Goal: Task Accomplishment & Management: Complete application form

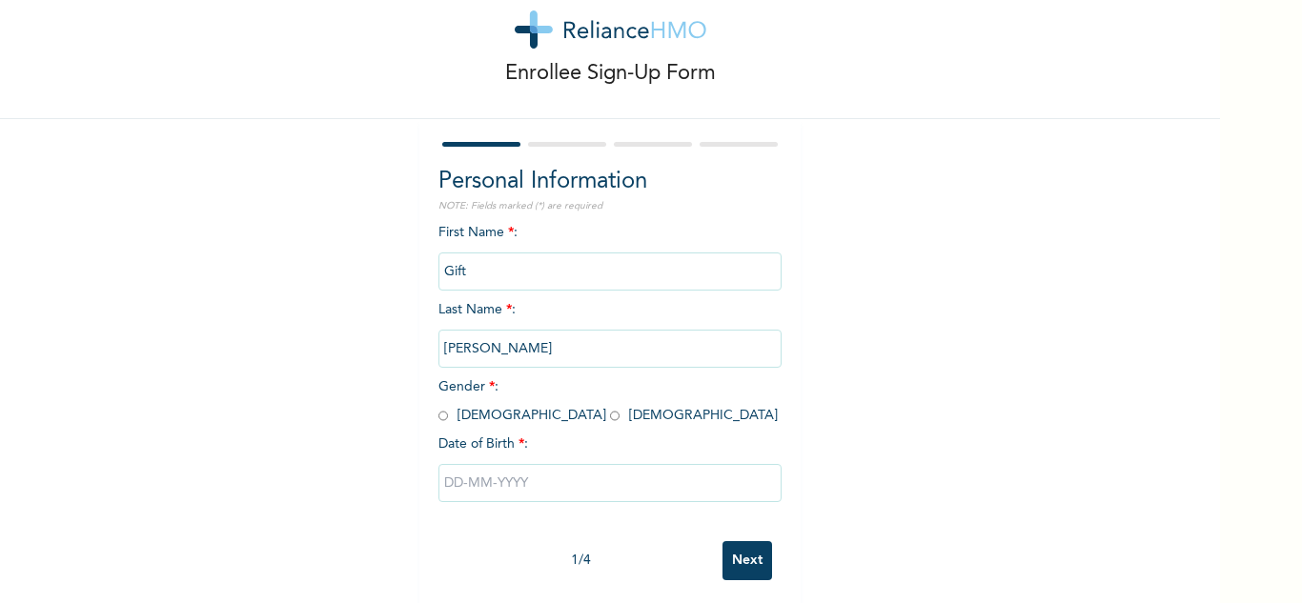
scroll to position [67, 0]
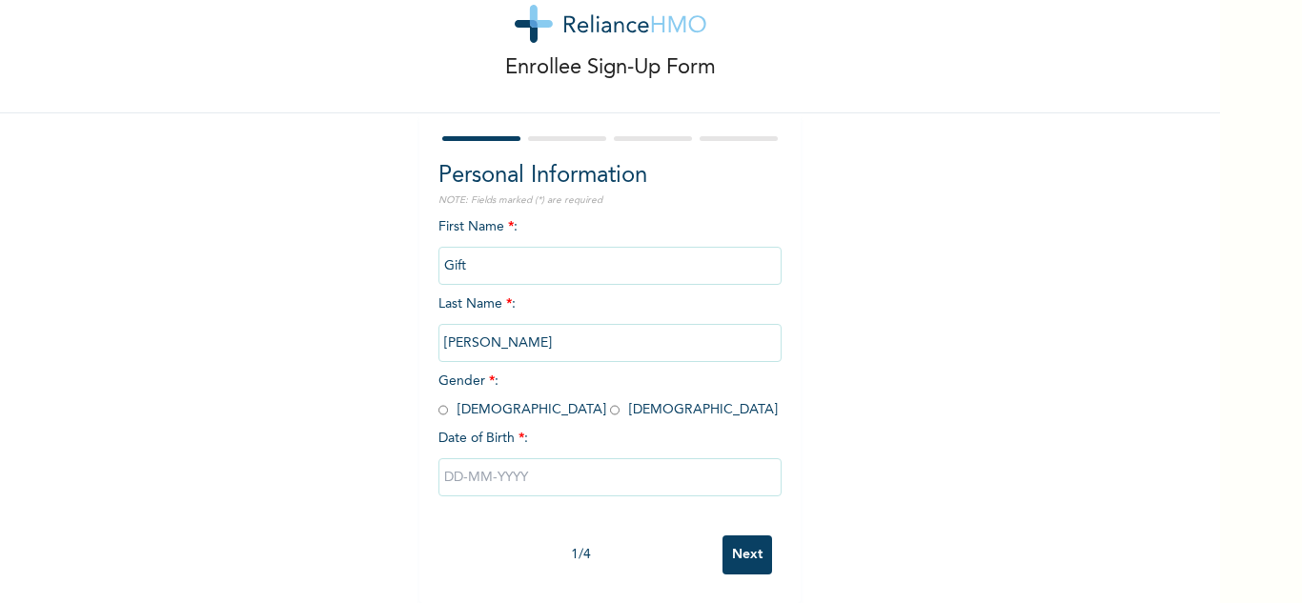
click at [610, 401] on input "radio" at bounding box center [615, 410] width 10 height 18
radio input "true"
click at [504, 458] on input "text" at bounding box center [609, 477] width 343 height 38
select select "7"
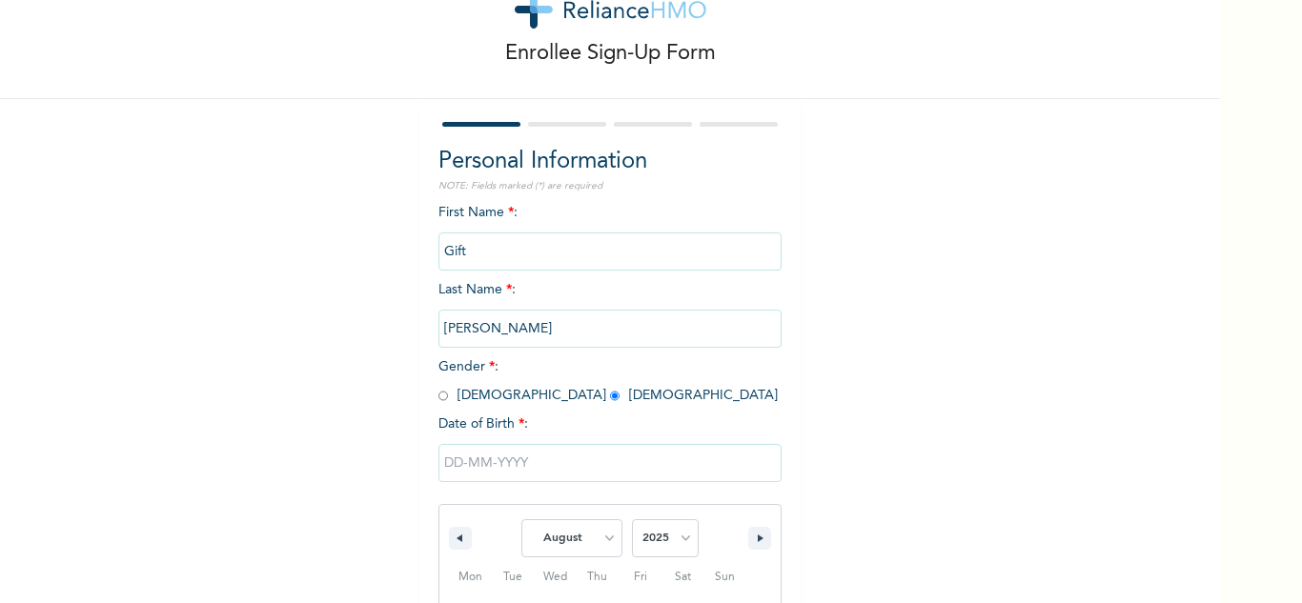
scroll to position [263, 0]
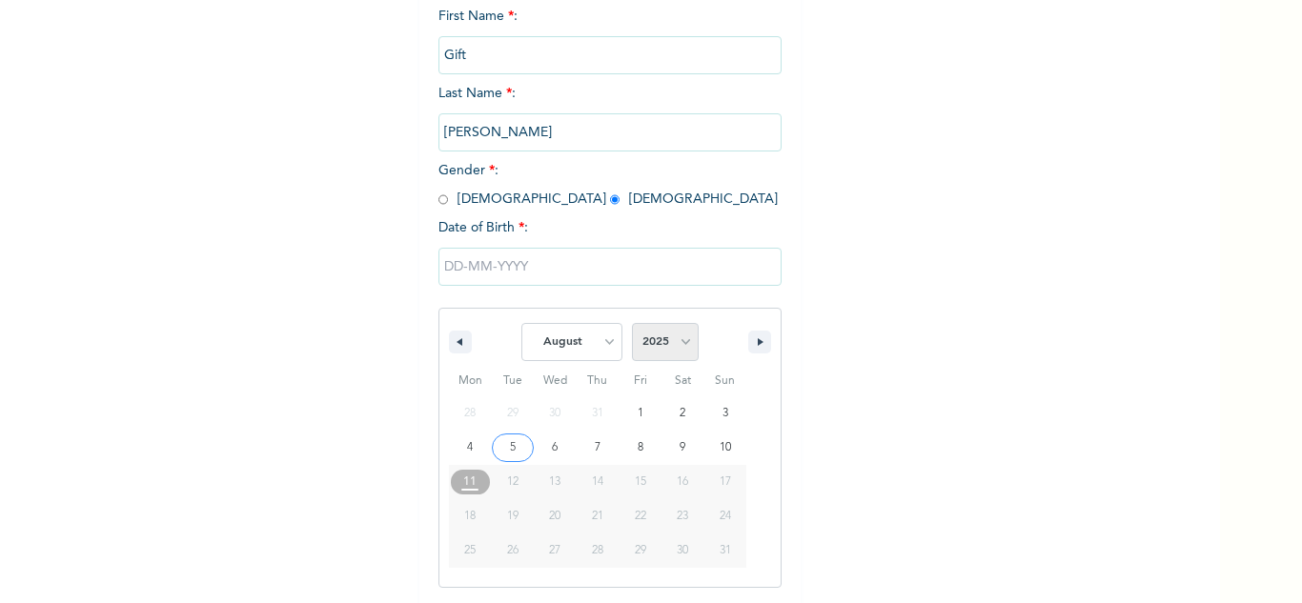
drag, startPoint x: 660, startPoint y: 325, endPoint x: 659, endPoint y: 338, distance: 13.4
click at [660, 325] on select "2025 2024 2023 2022 2021 2020 2019 2018 2017 2016 2015 2014 2013 2012 2011 2010…" at bounding box center [665, 342] width 67 height 38
select select "2002"
click at [632, 324] on select "2025 2024 2023 2022 2021 2020 2019 2018 2017 2016 2015 2014 2013 2012 2011 2010…" at bounding box center [665, 342] width 67 height 38
click at [598, 336] on select "January February March April May June July August September October November De…" at bounding box center [571, 342] width 101 height 38
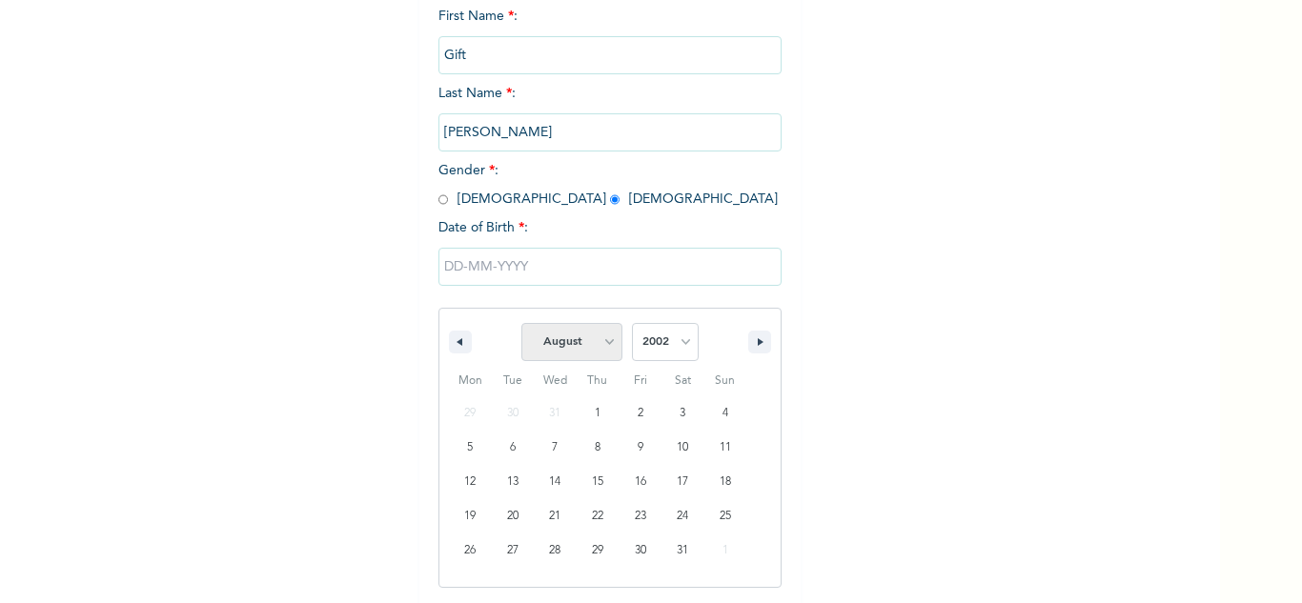
select select "6"
click at [521, 324] on select "January February March April May June July August September October November De…" at bounding box center [571, 342] width 101 height 38
type input "[DATE]"
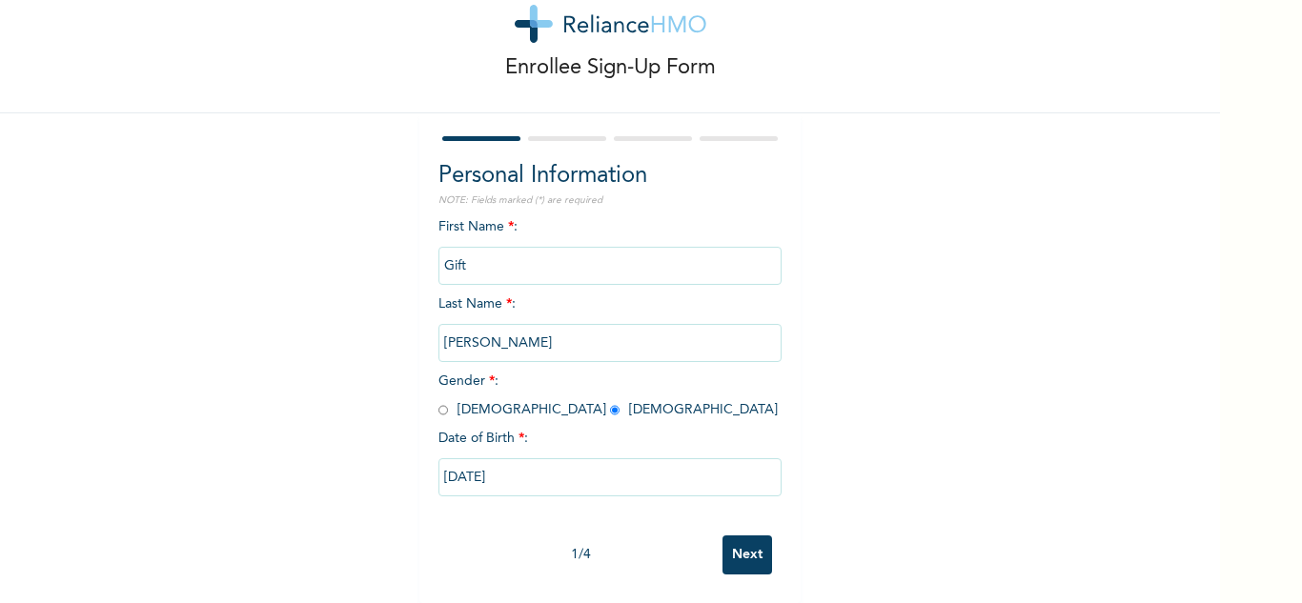
click at [739, 536] on input "Next" at bounding box center [748, 555] width 50 height 39
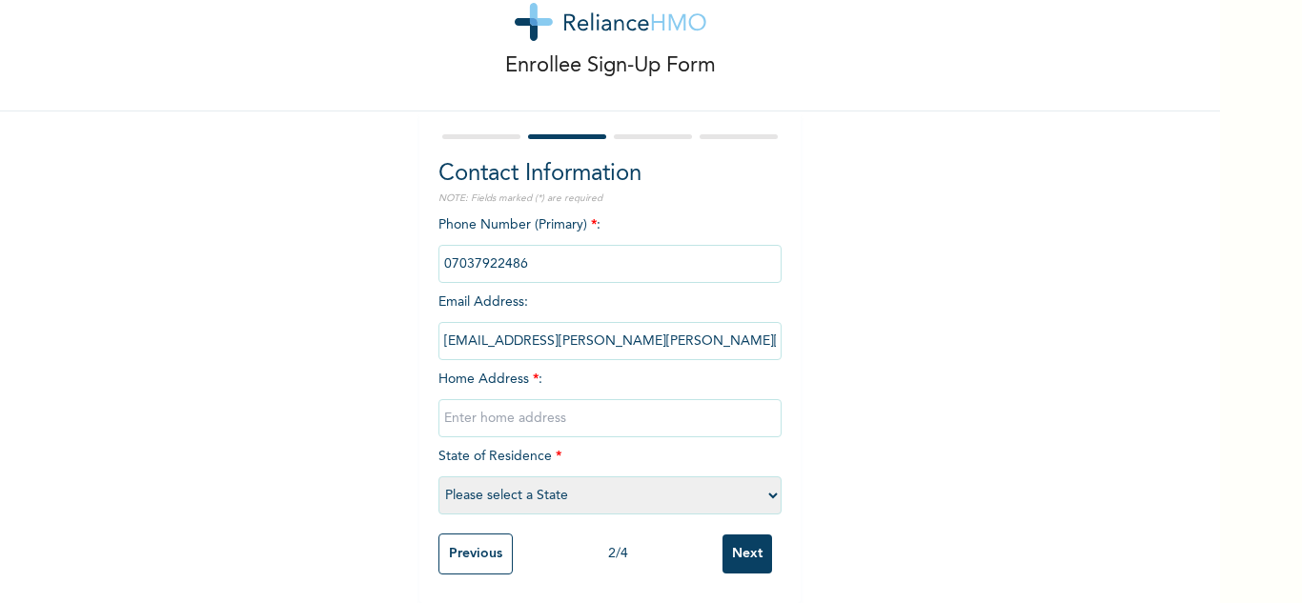
drag, startPoint x: 673, startPoint y: 329, endPoint x: 438, endPoint y: 325, distance: 234.5
click at [438, 325] on input "[EMAIL_ADDRESS][PERSON_NAME][PERSON_NAME][DOMAIN_NAME]" at bounding box center [609, 341] width 343 height 38
click at [496, 399] on input "text" at bounding box center [609, 418] width 343 height 38
drag, startPoint x: 641, startPoint y: 322, endPoint x: 408, endPoint y: 328, distance: 233.6
click at [408, 328] on div "Enrollee Sign-Up Form Contact Information NOTE: Fields marked (*) are required …" at bounding box center [610, 275] width 1220 height 658
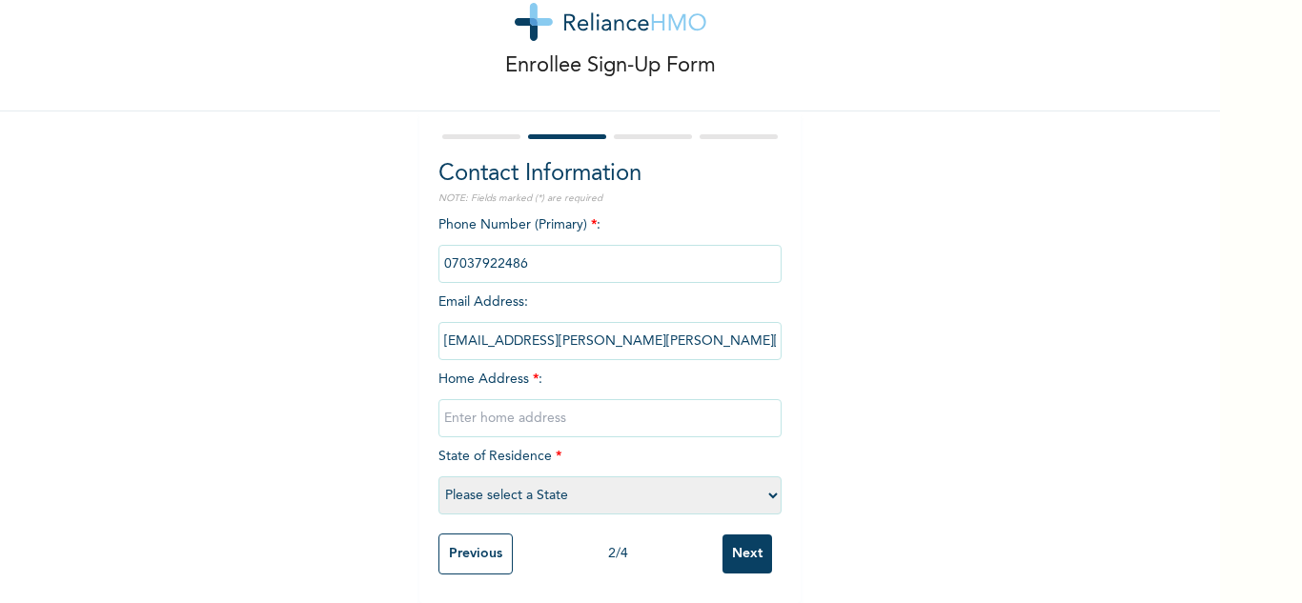
click at [544, 410] on input "text" at bounding box center [609, 418] width 343 height 38
type input "[STREET_ADDRESS][PERSON_NAME][PERSON_NAME]"
click at [536, 491] on select "Please select a State [PERSON_NAME] (FCT) [PERSON_NAME] Ibom [GEOGRAPHIC_DATA] …" at bounding box center [609, 496] width 343 height 38
select select "25"
click at [438, 477] on select "Please select a State [PERSON_NAME] (FCT) [PERSON_NAME] Ibom [GEOGRAPHIC_DATA] …" at bounding box center [609, 496] width 343 height 38
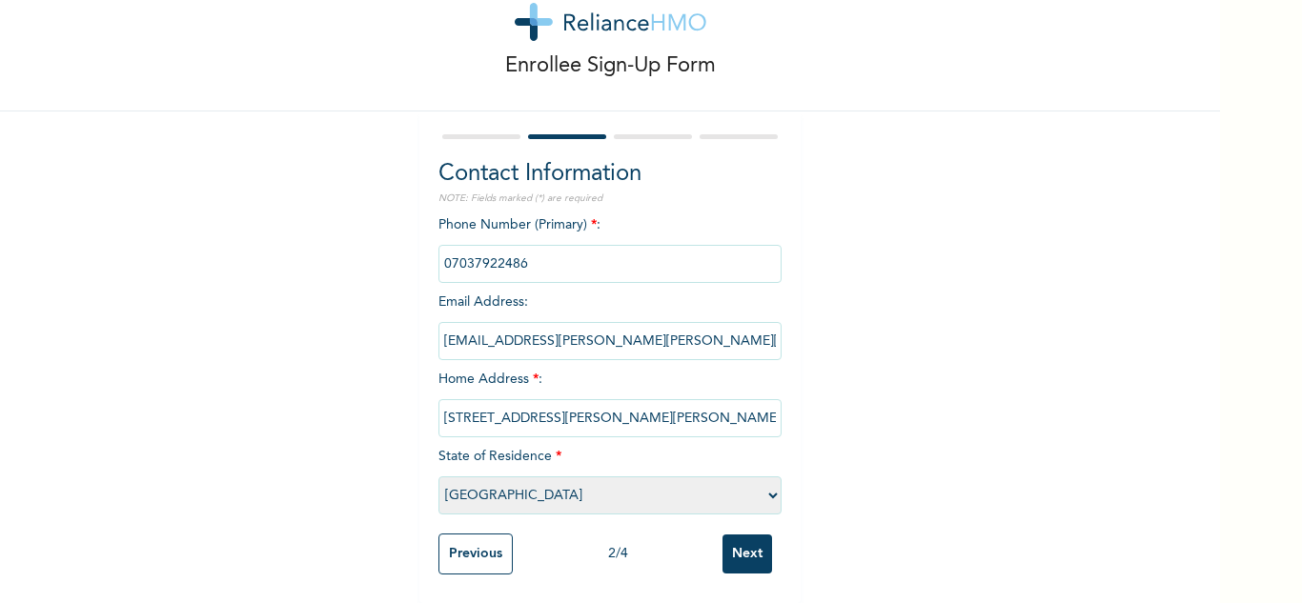
click at [745, 535] on input "Next" at bounding box center [748, 554] width 50 height 39
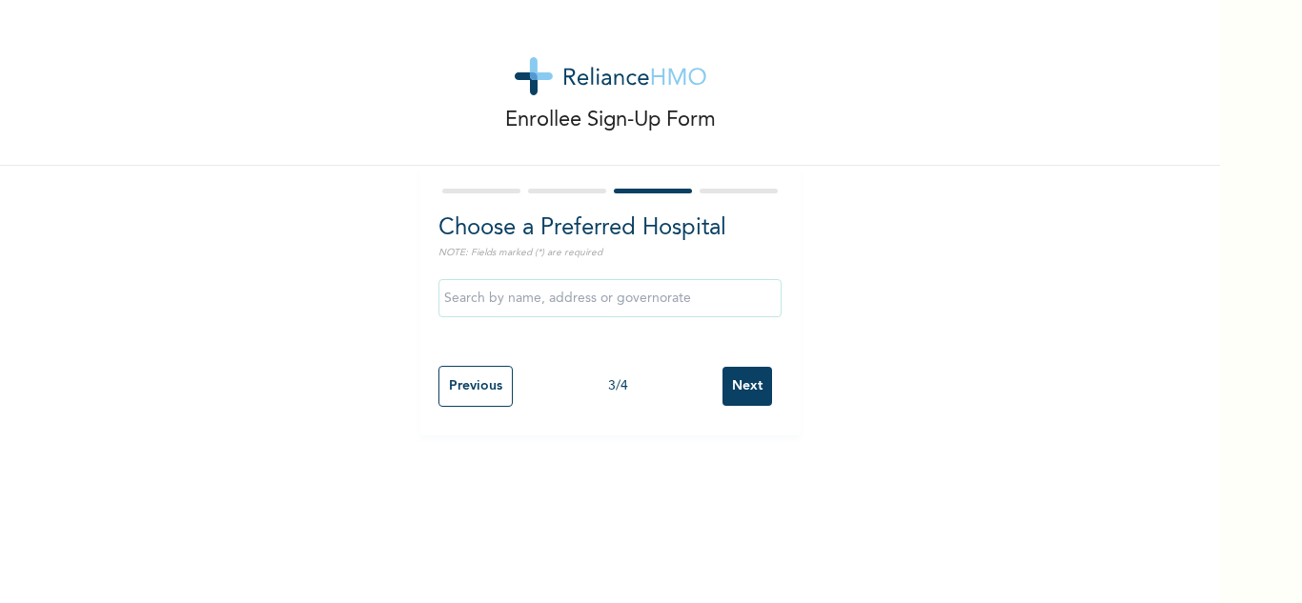
click at [576, 296] on input "text" at bounding box center [609, 298] width 343 height 38
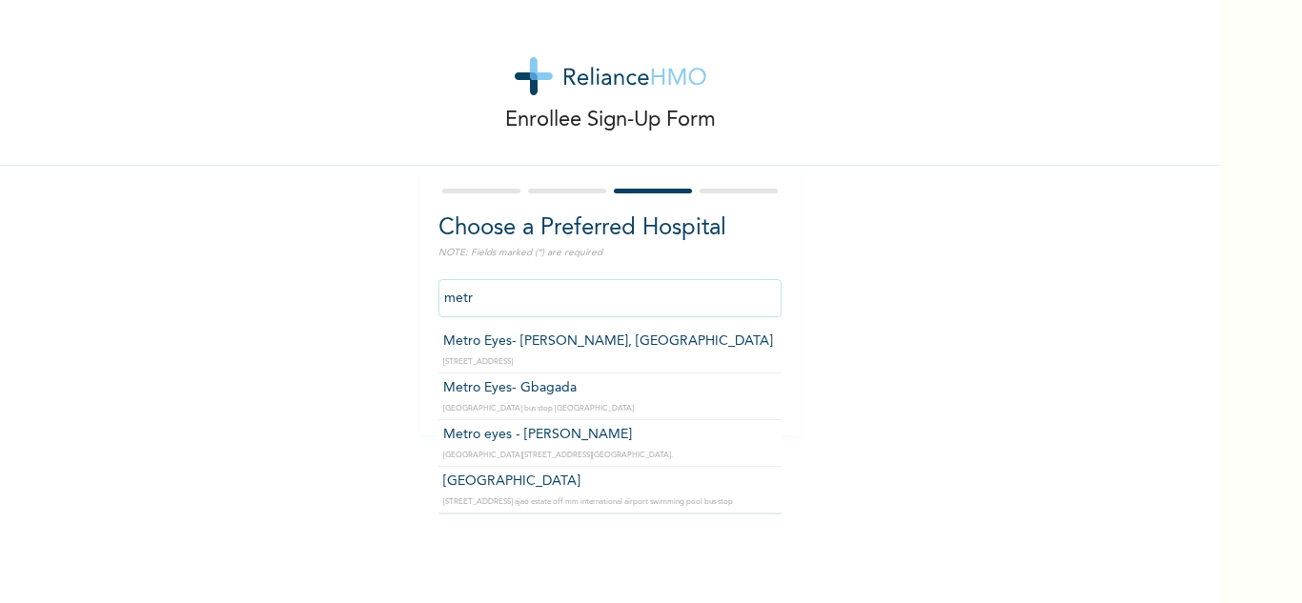
type input "[GEOGRAPHIC_DATA]"
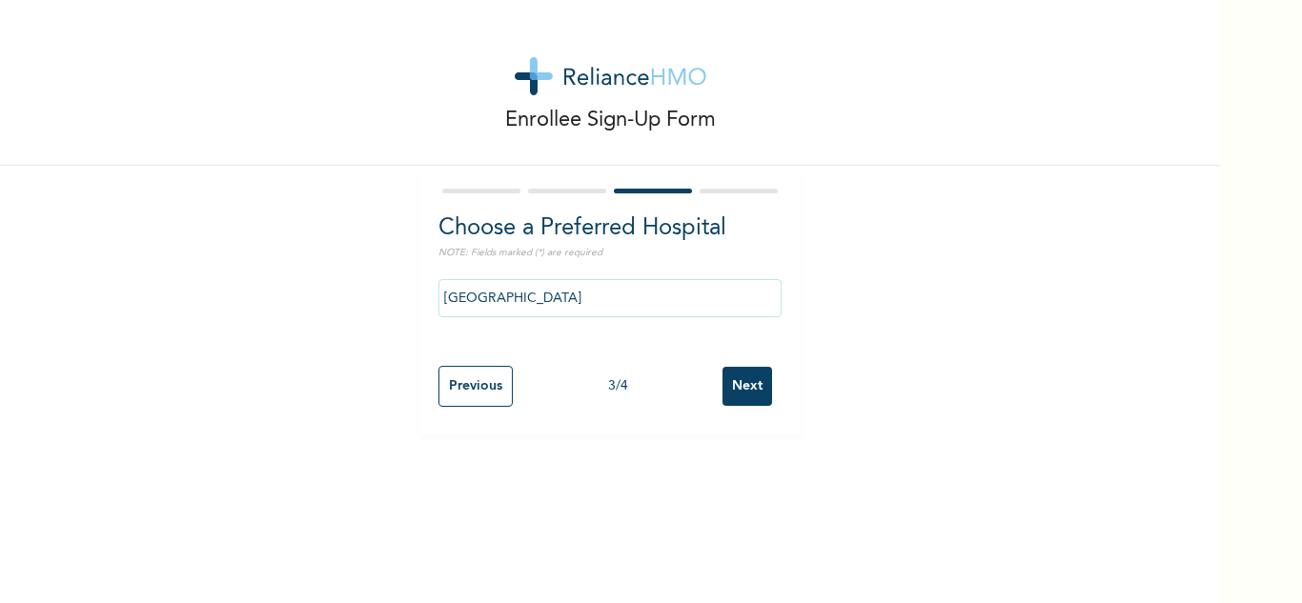
click at [746, 382] on input "Next" at bounding box center [748, 386] width 50 height 39
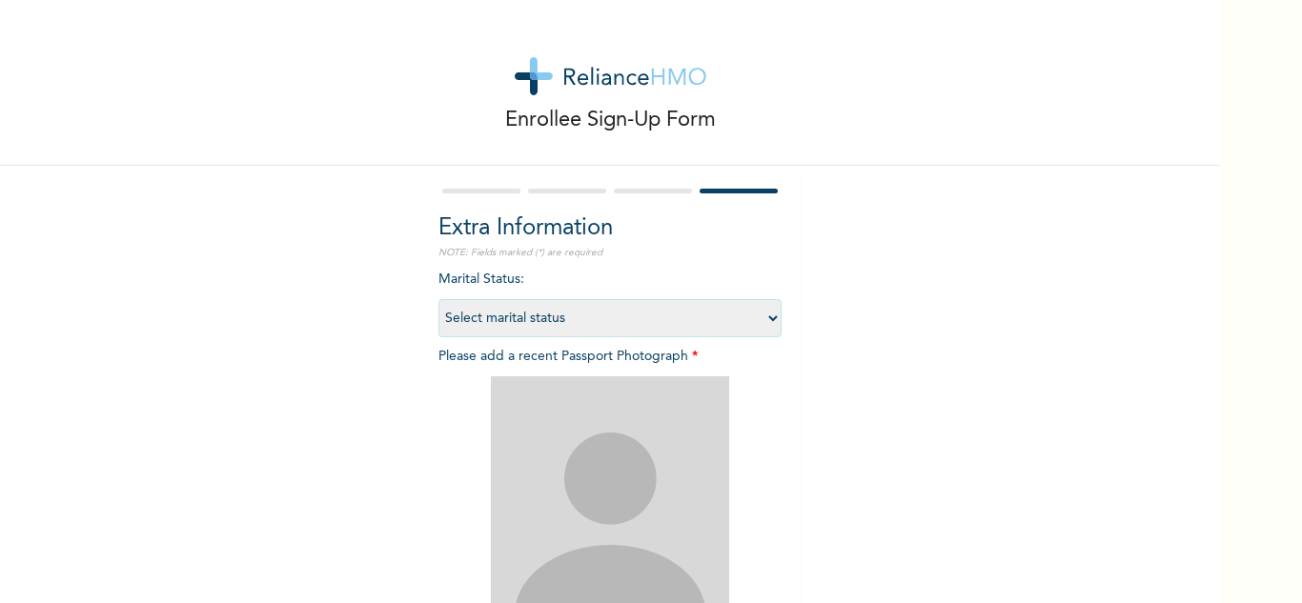
click at [705, 312] on select "Select marital status [DEMOGRAPHIC_DATA] Married [DEMOGRAPHIC_DATA] Widow/[DEMO…" at bounding box center [609, 318] width 343 height 38
select select "1"
click at [438, 299] on select "Select marital status [DEMOGRAPHIC_DATA] Married [DEMOGRAPHIC_DATA] Widow/[DEMO…" at bounding box center [609, 318] width 343 height 38
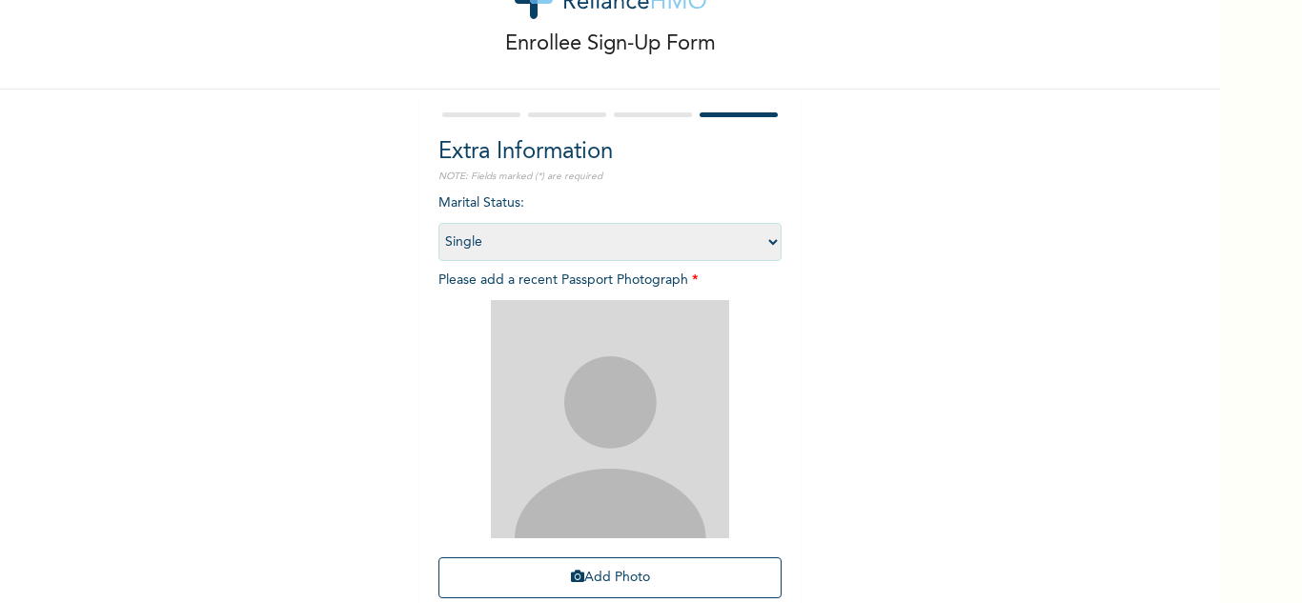
scroll to position [232, 0]
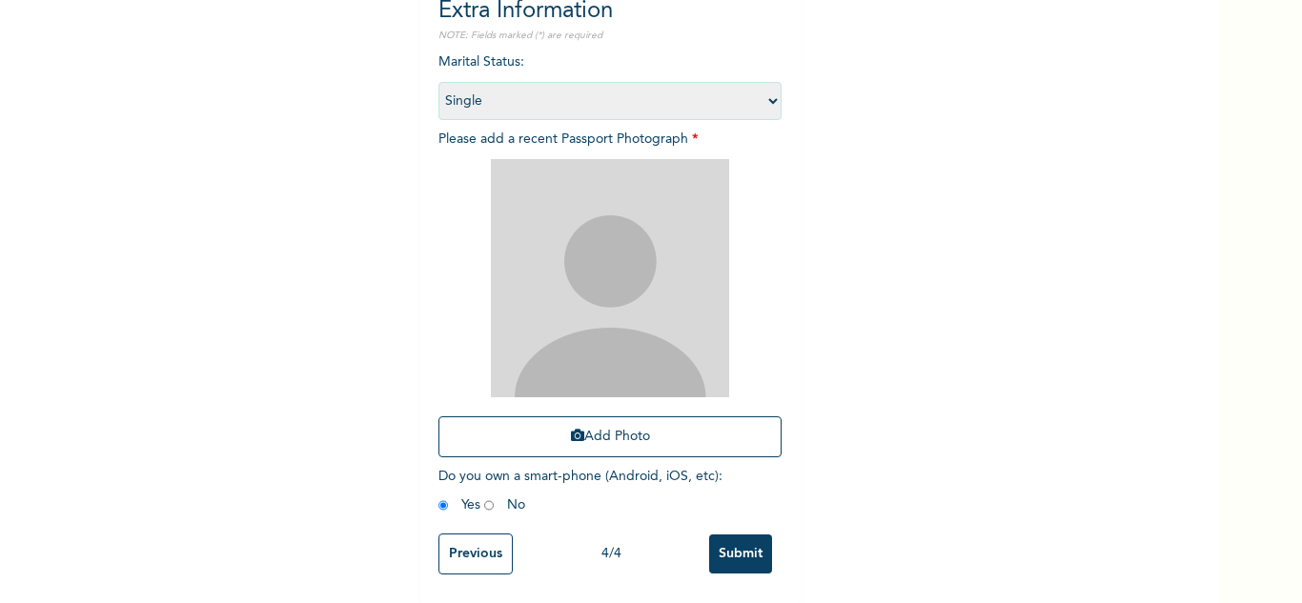
click at [746, 548] on input "Submit" at bounding box center [740, 554] width 63 height 39
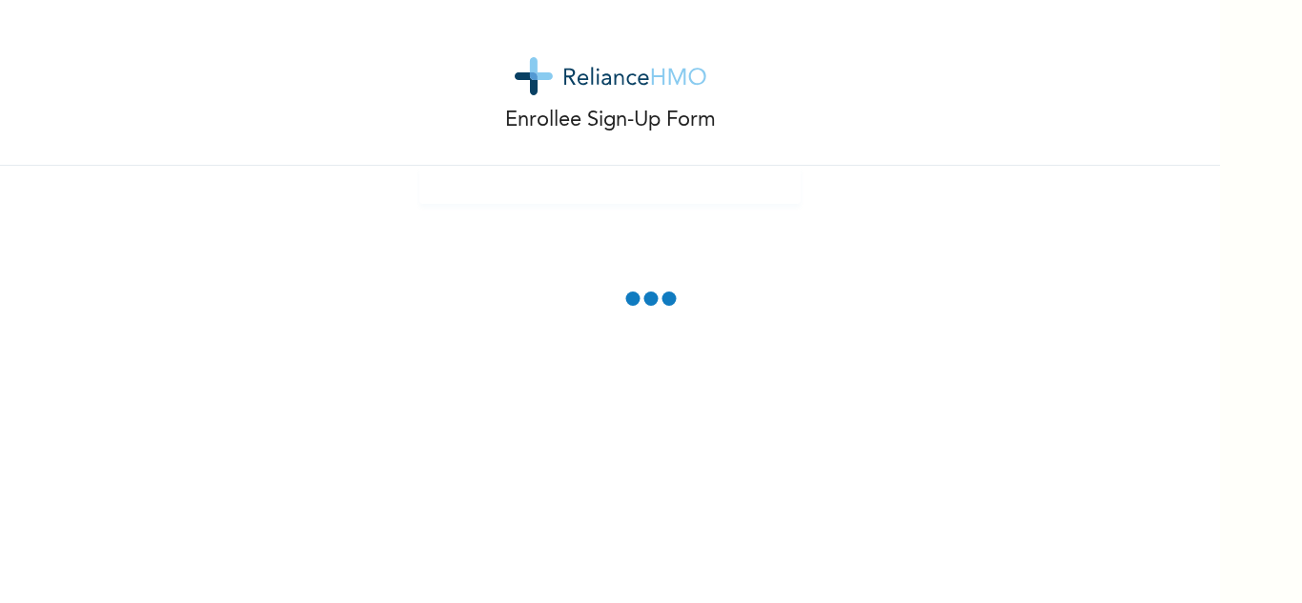
scroll to position [0, 0]
